Goal: Transaction & Acquisition: Purchase product/service

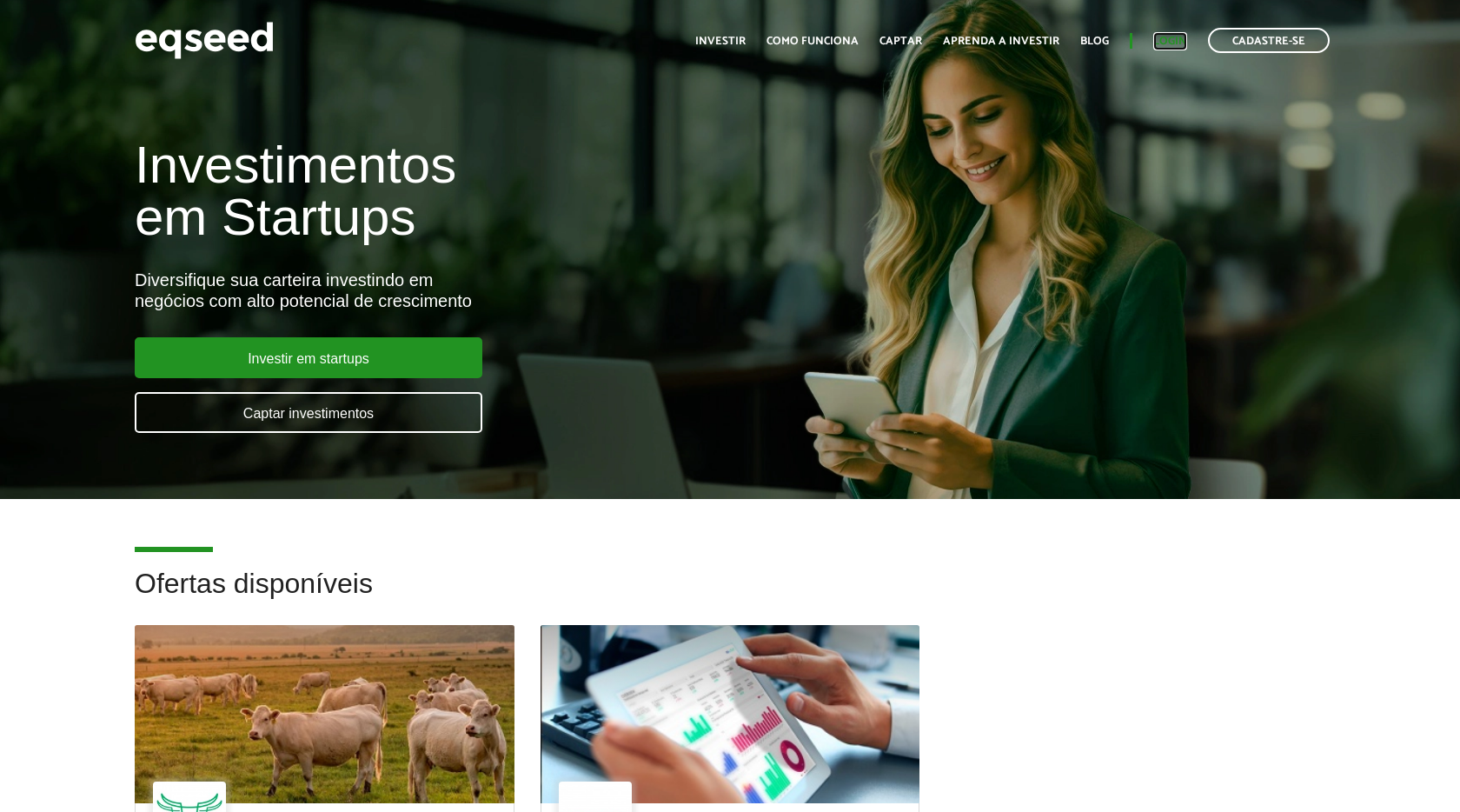
click at [1171, 41] on link "Login" at bounding box center [1170, 41] width 34 height 11
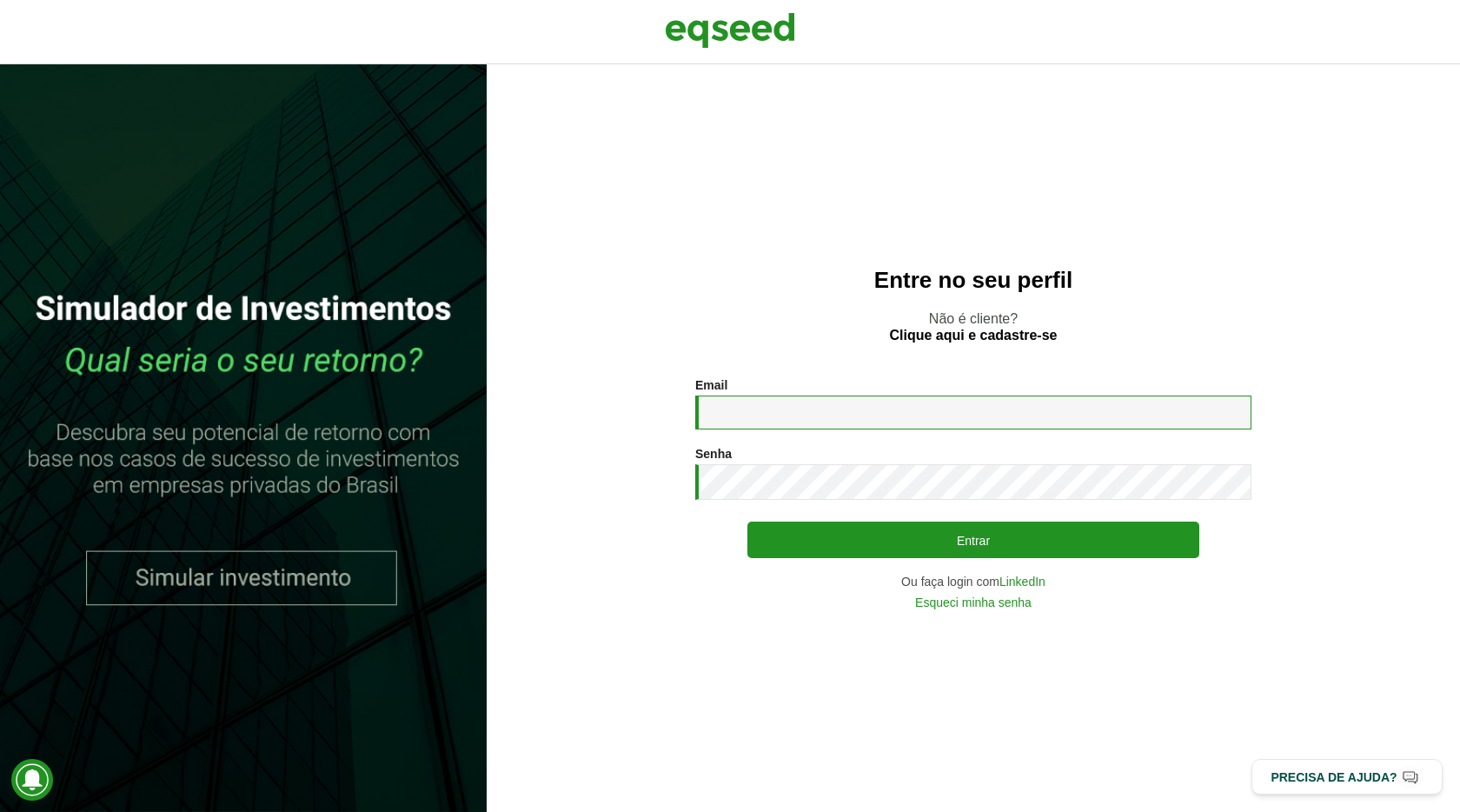
type input "**********"
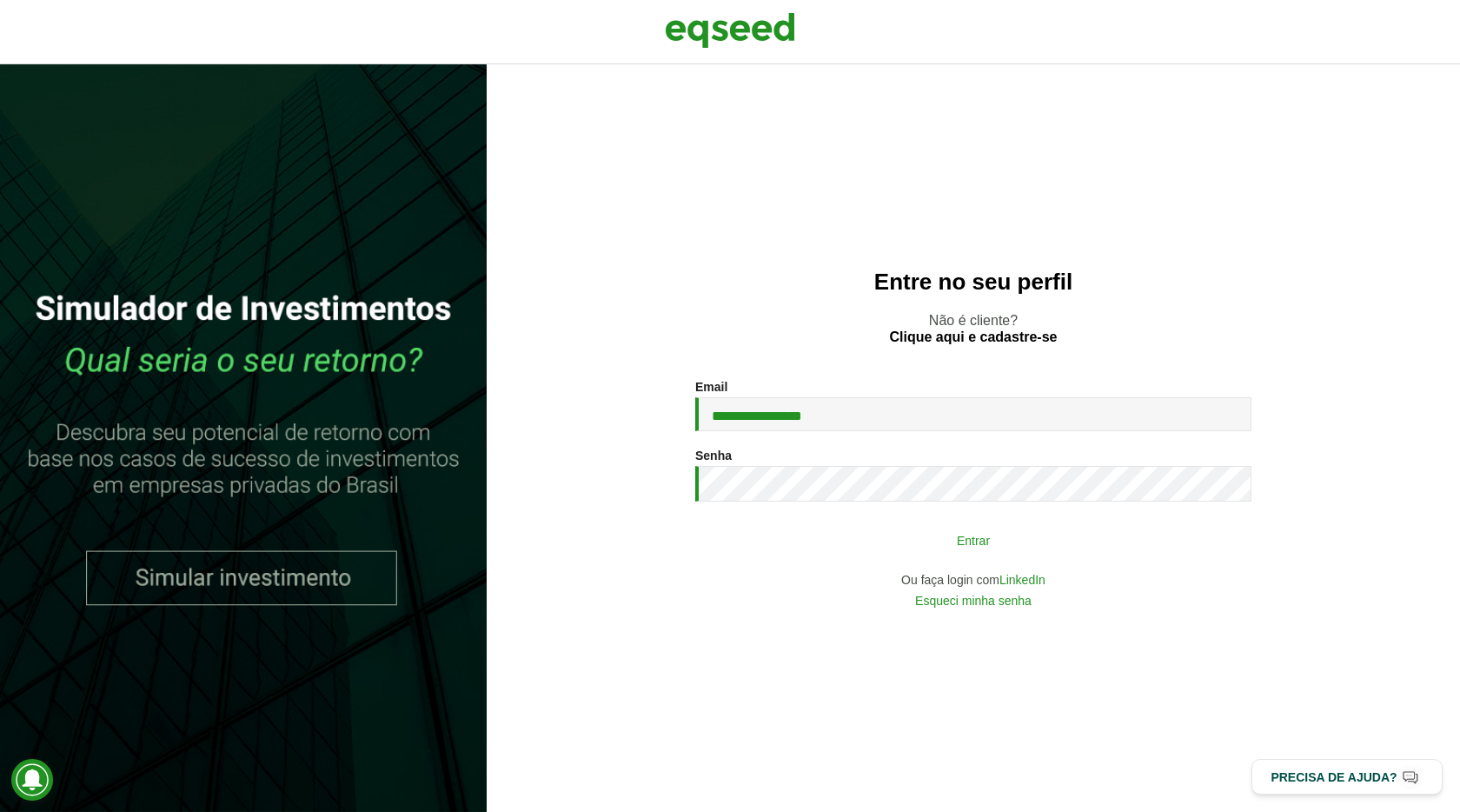
click at [968, 531] on button "Entrar" at bounding box center [973, 539] width 452 height 33
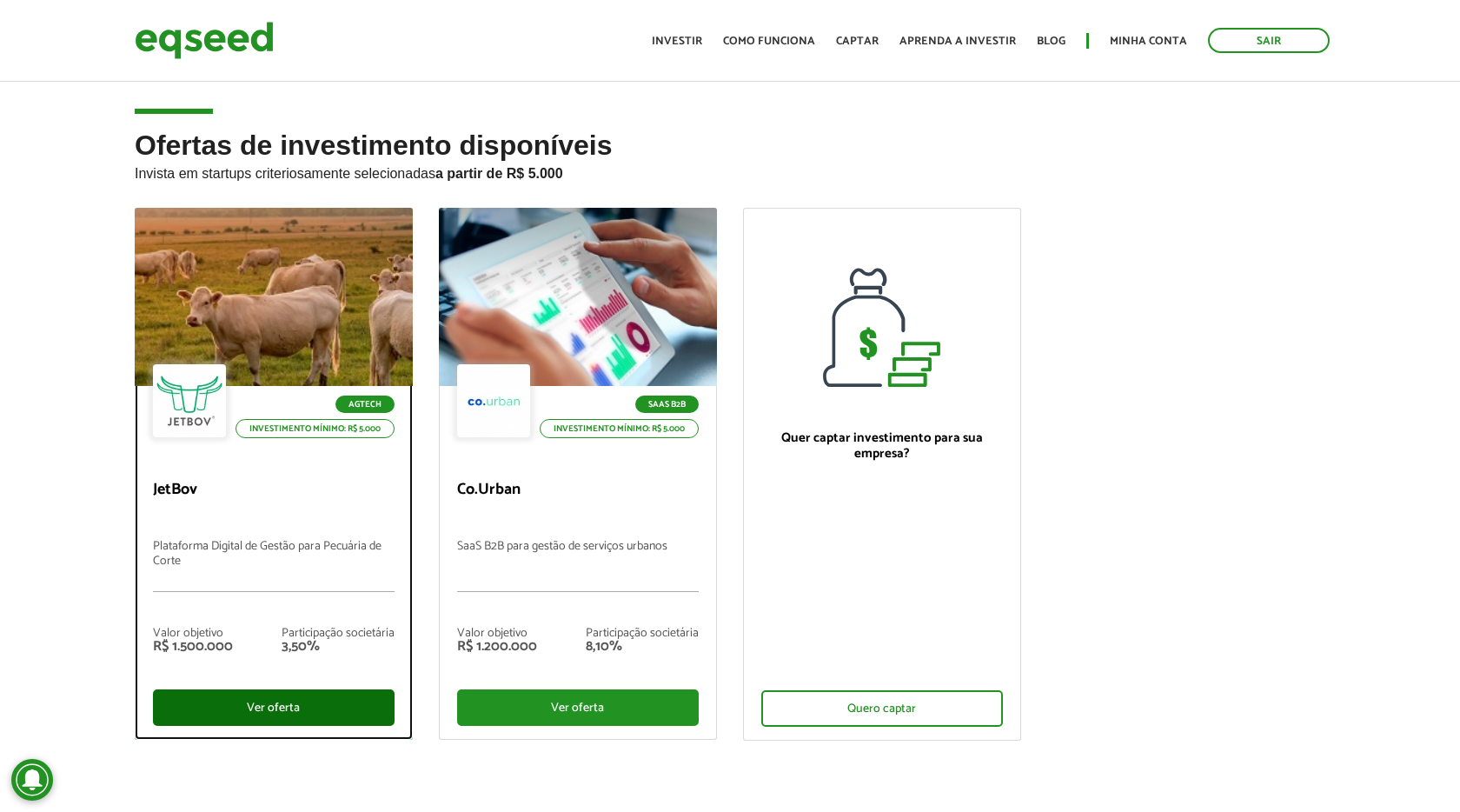
click at [288, 706] on div "Ver oferta" at bounding box center [274, 707] width 241 height 37
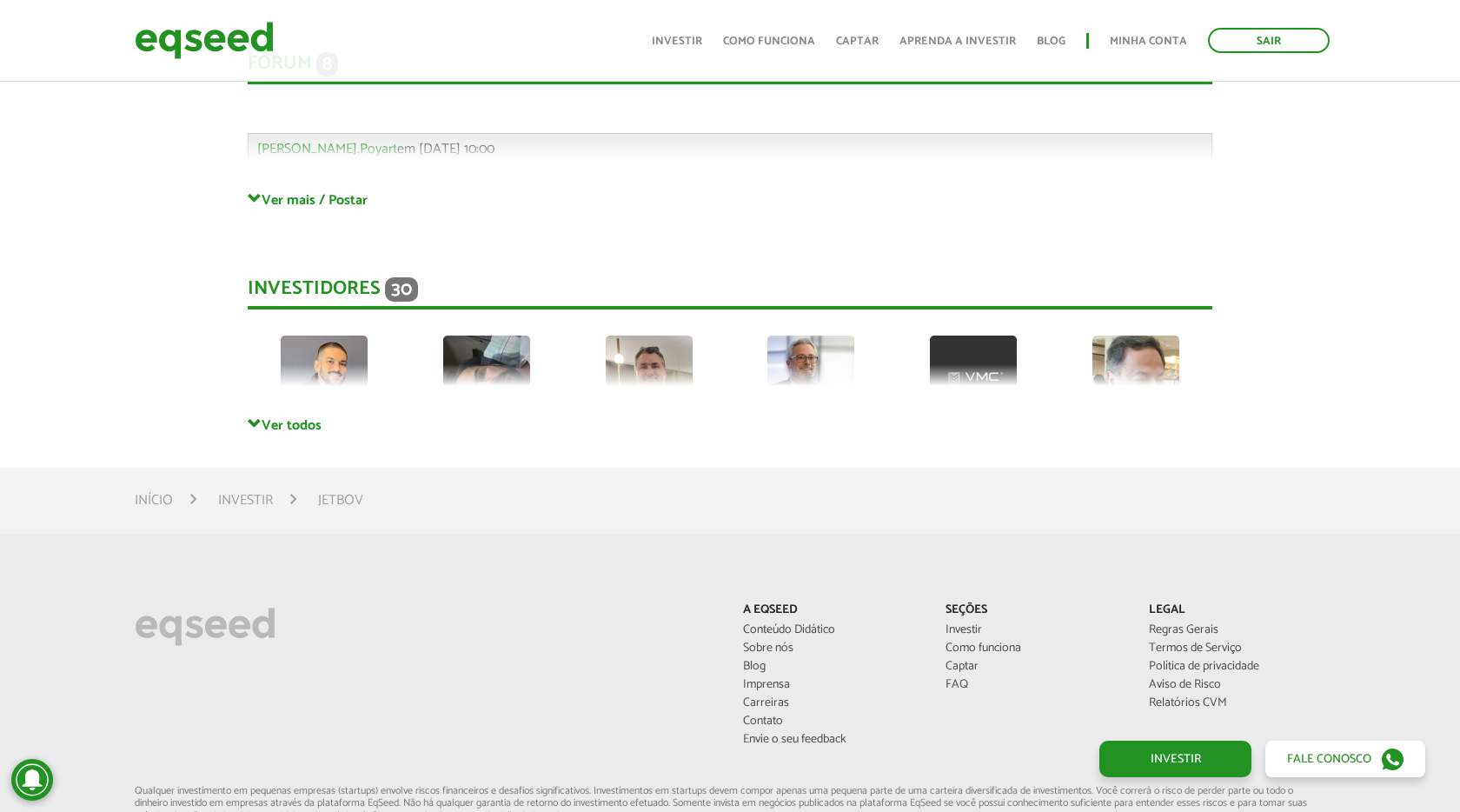
scroll to position [4692, 0]
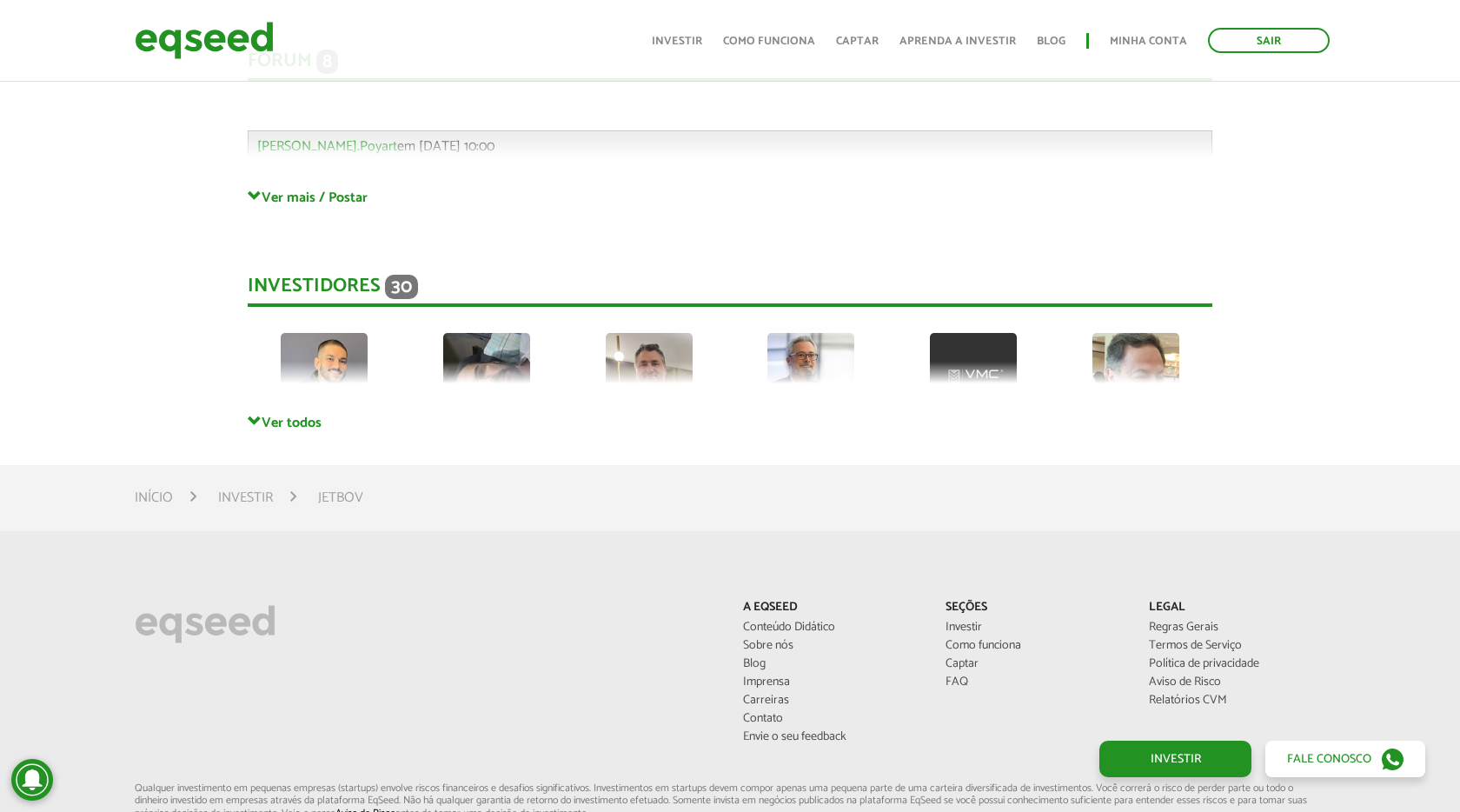
click at [300, 400] on div "Investidores 30 Thiago [PERSON_NAME] Privado Privado Privado Privado Privado Pr…" at bounding box center [730, 326] width 965 height 174
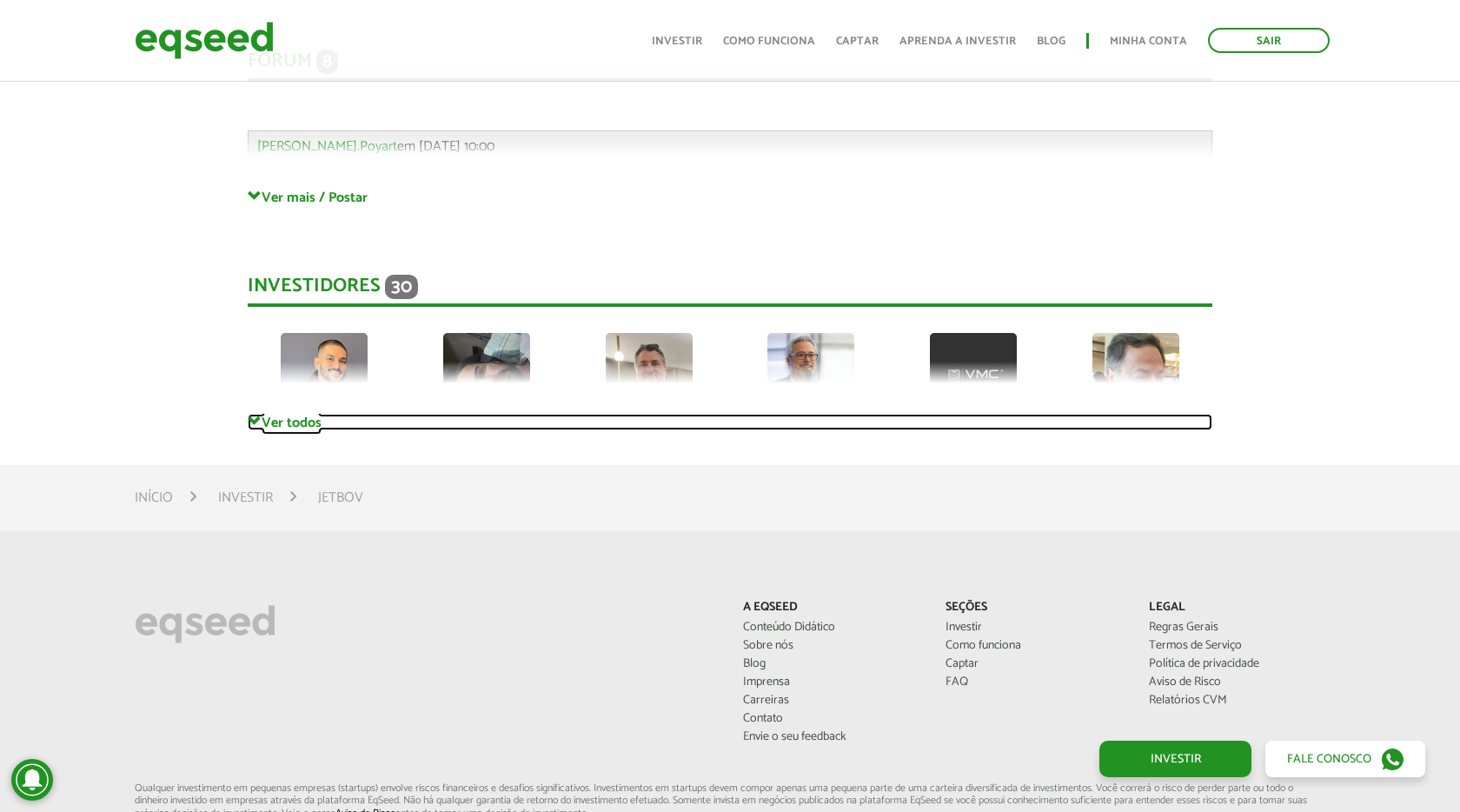
click at [300, 414] on link "Ver todos" at bounding box center [730, 423] width 965 height 17
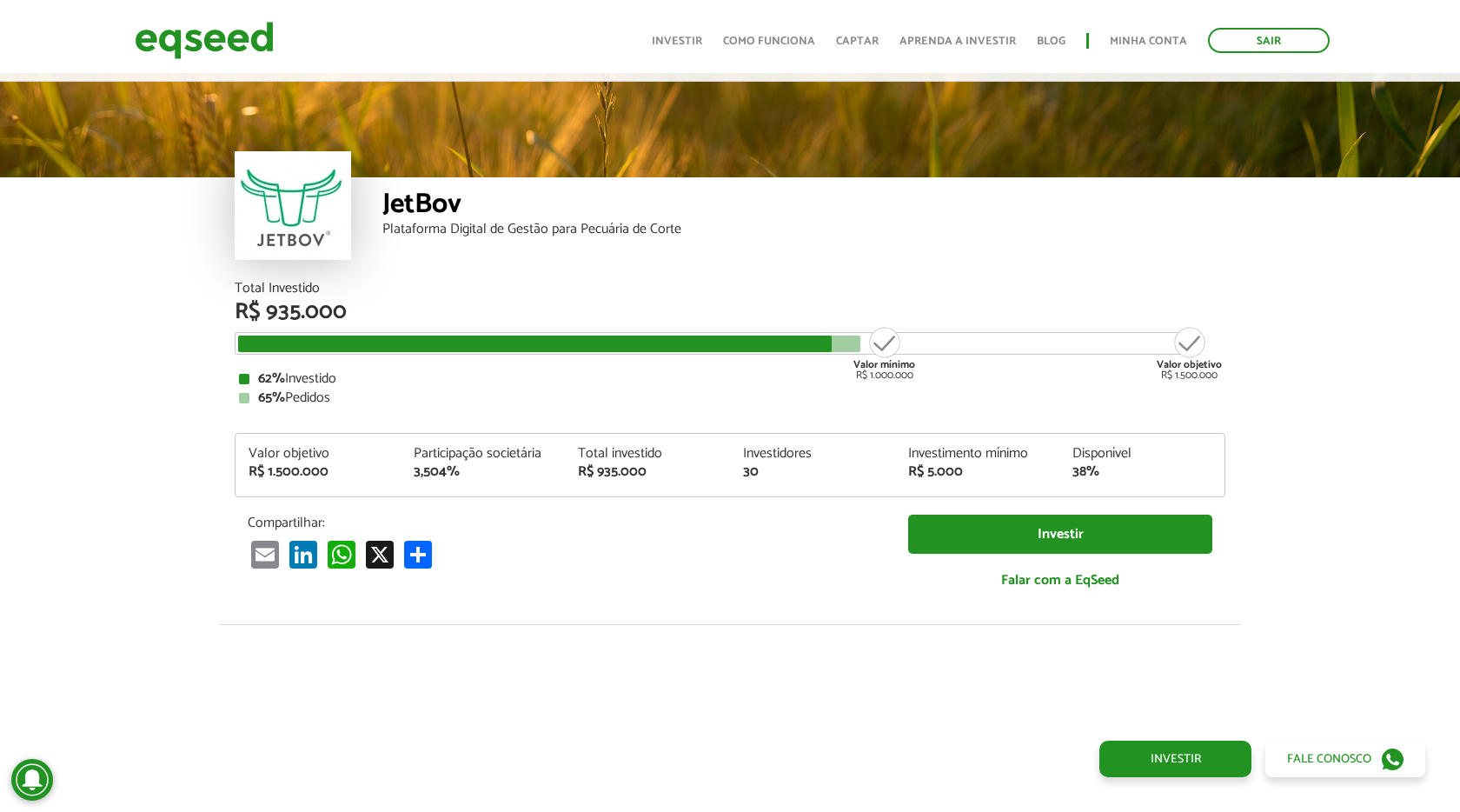
scroll to position [0, 0]
